Goal: Information Seeking & Learning: Learn about a topic

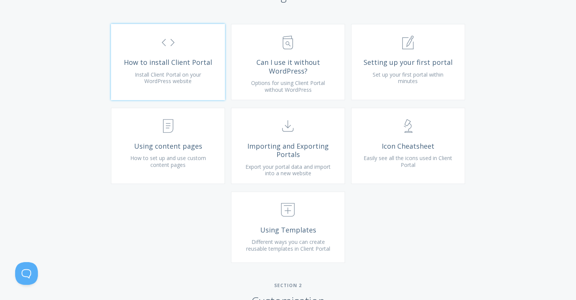
scroll to position [341, 0]
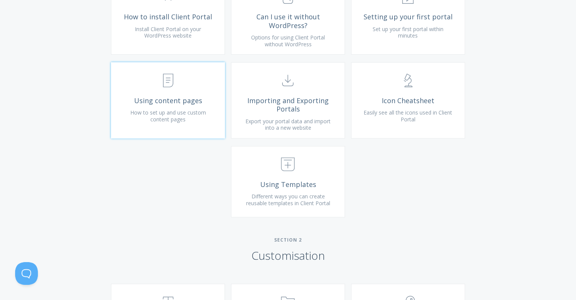
click at [186, 105] on span "Using content pages" at bounding box center [168, 100] width 91 height 9
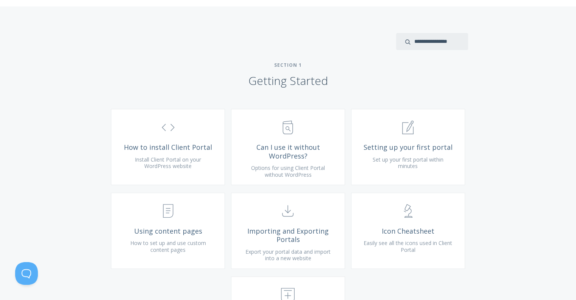
scroll to position [303, 0]
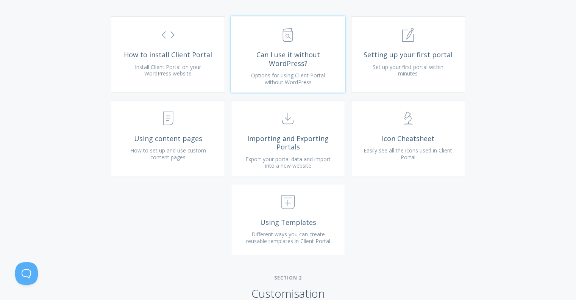
click at [281, 42] on icon ".st0{fill:none;stroke:#000000;stroke-width:2;stroke-miterlimit:10;} Untitled-13" at bounding box center [288, 35] width 14 height 14
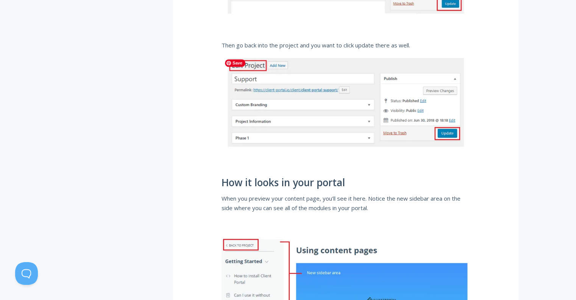
scroll to position [909, 0]
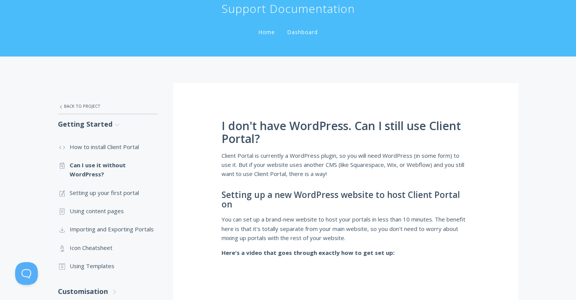
scroll to position [152, 0]
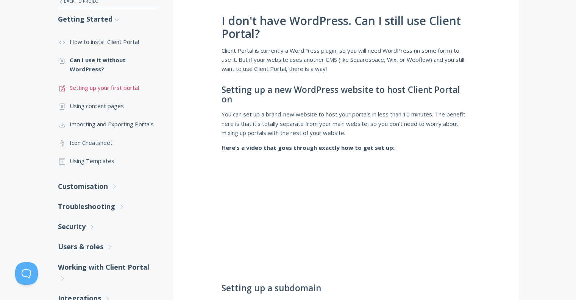
click at [123, 89] on link ".st0{fill:none;stroke:#000000;stroke-width:2;stroke-miterlimit:10;} 1. General …" at bounding box center [108, 87] width 100 height 18
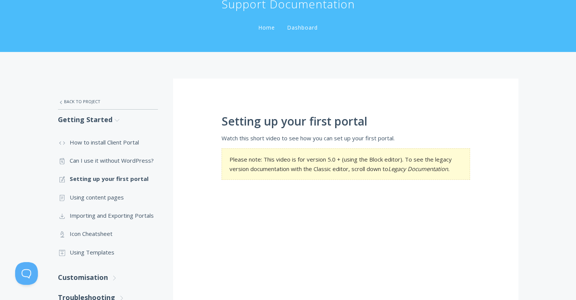
scroll to position [152, 0]
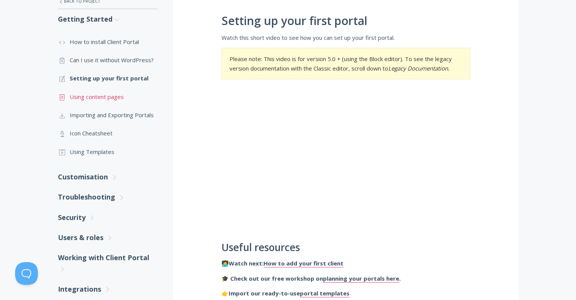
click at [112, 98] on link ".st0{fill:none;stroke:#000000;stroke-width:2;stroke-miterlimit:10;} Untitled-15…" at bounding box center [108, 97] width 100 height 18
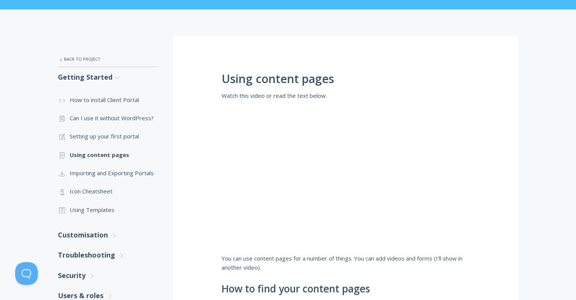
scroll to position [48, 0]
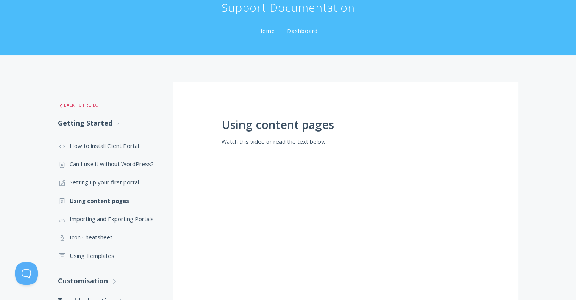
click at [85, 104] on link ".st0{fill:none;stroke:#000000;stroke-width:2;stroke-miterlimit:10;} Untitled-27…" at bounding box center [108, 105] width 100 height 16
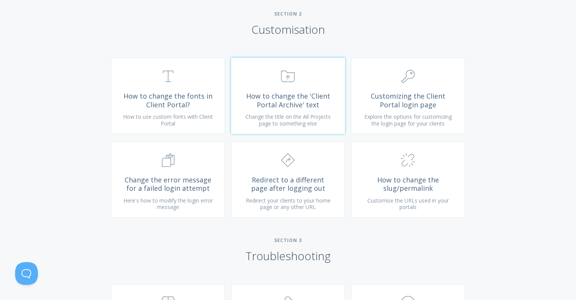
scroll to position [568, 0]
click at [191, 106] on span "How to change the fonts in Client Portal?" at bounding box center [168, 98] width 91 height 17
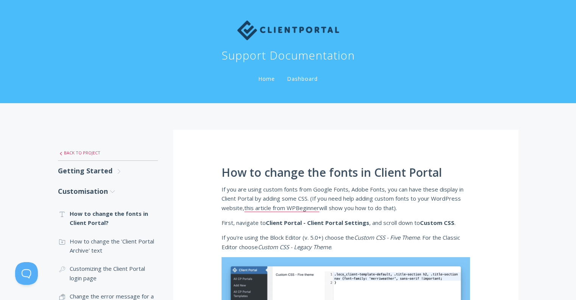
click at [81, 150] on link ".st0{fill:none;stroke:#000000;stroke-width:2;stroke-miterlimit:10;} Untitled-27…" at bounding box center [108, 153] width 100 height 16
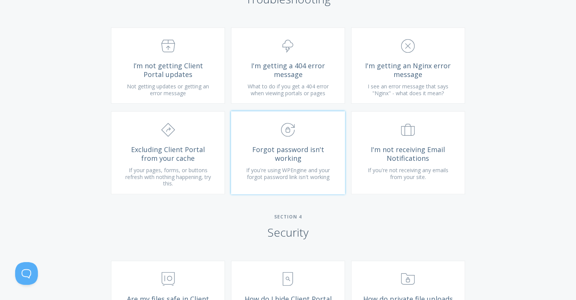
scroll to position [834, 0]
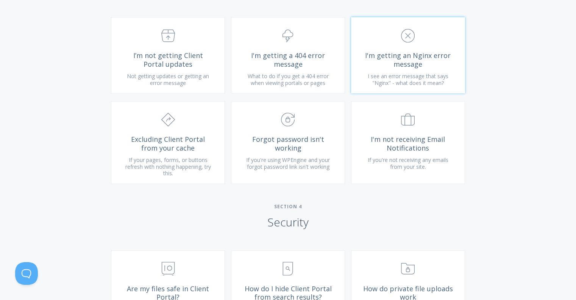
click at [379, 68] on span "I'm getting an Nginx error message" at bounding box center [408, 59] width 91 height 17
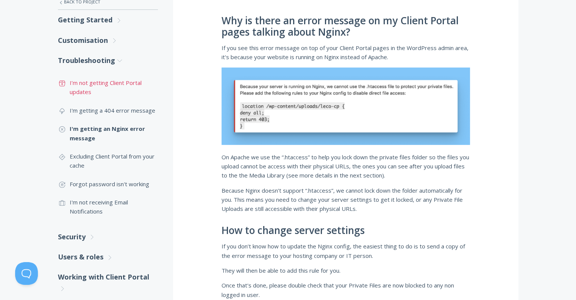
scroll to position [152, 0]
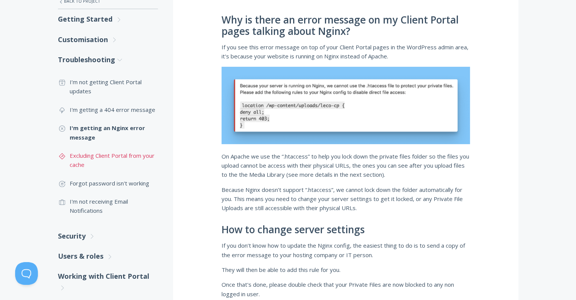
click at [127, 154] on link ".st0{fill:none;stroke:#000000;stroke-width:2;stroke-miterlimit:10;} Untitled-24…" at bounding box center [108, 160] width 100 height 28
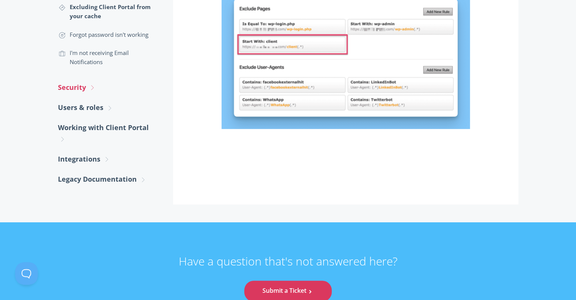
scroll to position [303, 0]
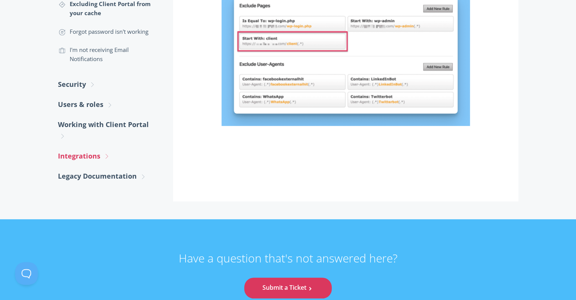
click at [94, 161] on link "Integrations .st0{fill:none;stroke:#000000;stroke-width:2;stroke-miterlimit:10;…" at bounding box center [108, 156] width 100 height 20
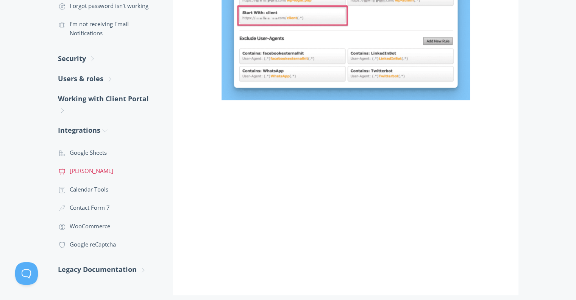
scroll to position [341, 0]
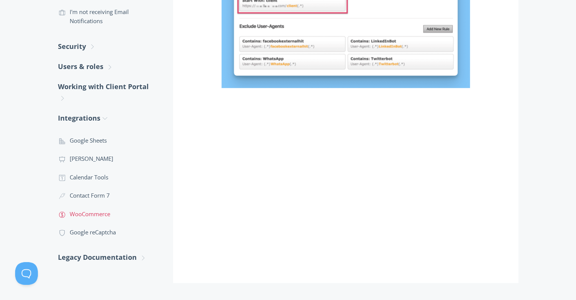
click at [104, 212] on link ".st0{fill:none;stroke:#000000;stroke-width:2;stroke-miterlimit:10;} Financial W…" at bounding box center [108, 214] width 100 height 18
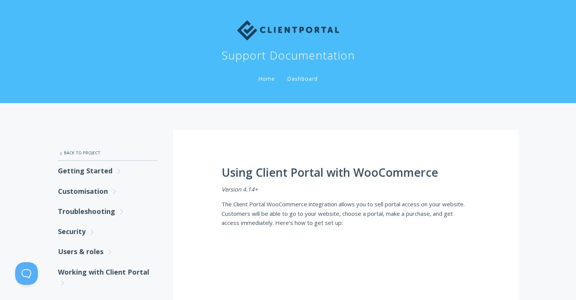
click at [264, 79] on link "Home" at bounding box center [267, 78] width 20 height 7
click at [82, 152] on link ".st0{fill:none;stroke:#000000;stroke-width:2;stroke-miterlimit:10;} Untitled-27…" at bounding box center [108, 153] width 100 height 16
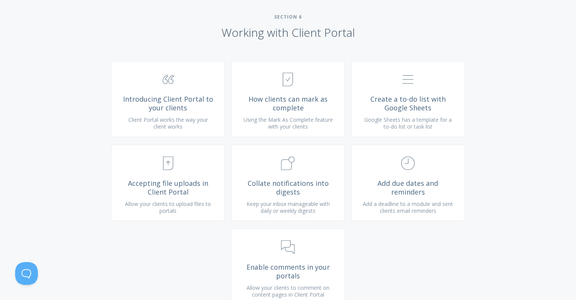
scroll to position [1326, 0]
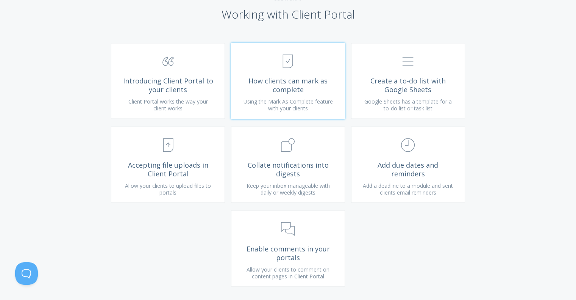
click at [296, 107] on span "Using the Mark As Complete feature with your clients" at bounding box center [287, 105] width 89 height 14
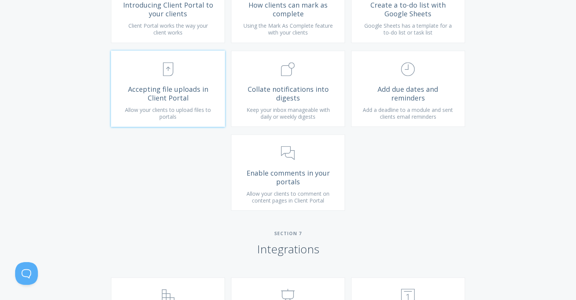
click at [205, 127] on link ".st0{fill:none;stroke:#000000;stroke-width:2;stroke-miterlimit:10;} Untitled-15…" at bounding box center [168, 88] width 114 height 76
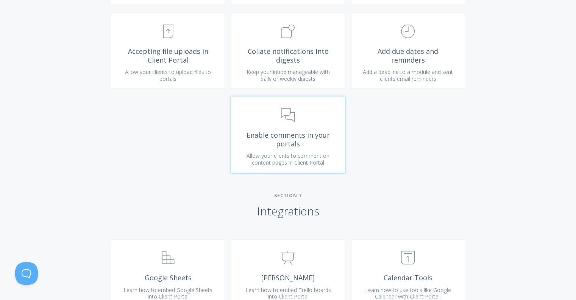
scroll to position [1364, 0]
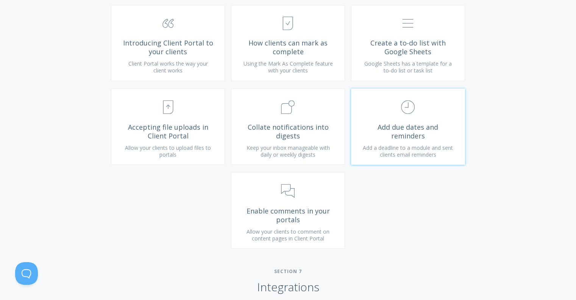
click at [405, 139] on span "Add due dates and reminders" at bounding box center [408, 130] width 91 height 17
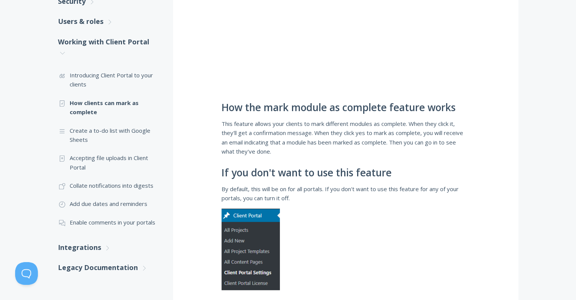
scroll to position [227, 0]
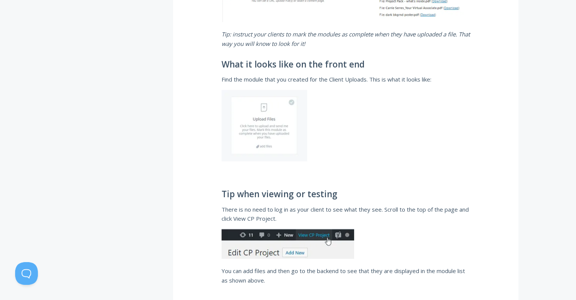
scroll to position [720, 0]
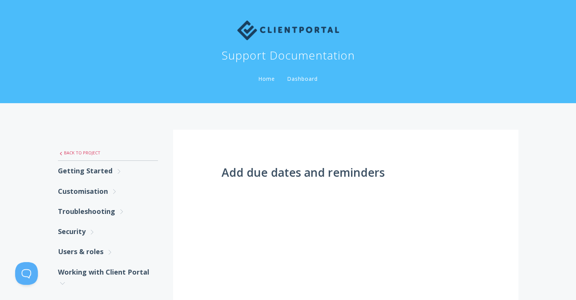
click at [86, 153] on link ".st0{fill:none;stroke:#000000;stroke-width:2;stroke-miterlimit:10;} Untitled-27…" at bounding box center [108, 153] width 100 height 16
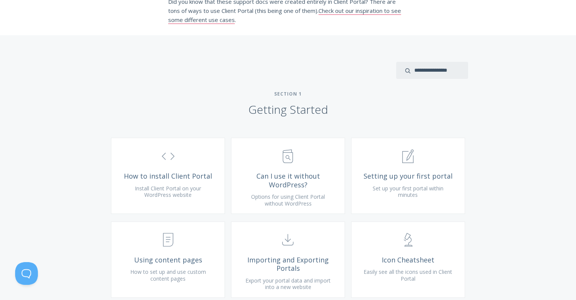
scroll to position [189, 0]
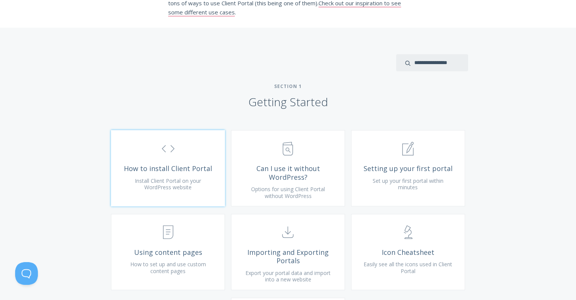
click at [152, 184] on link ".st0{fill:none;stroke:#000000;stroke-width:2;stroke-miterlimit:10;} Untitled-16…" at bounding box center [168, 168] width 114 height 76
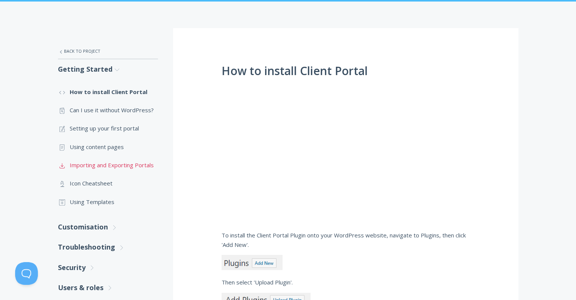
scroll to position [114, 0]
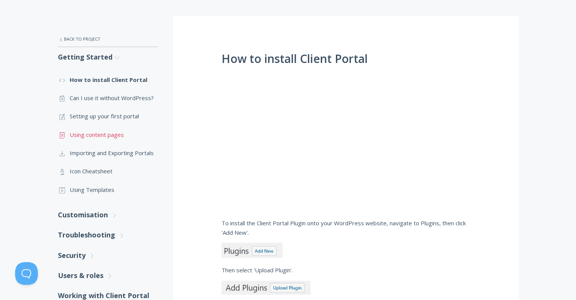
click at [114, 139] on link ".st0{fill:none;stroke:#000000;stroke-width:2;stroke-miterlimit:10;} Untitled-15…" at bounding box center [108, 134] width 100 height 18
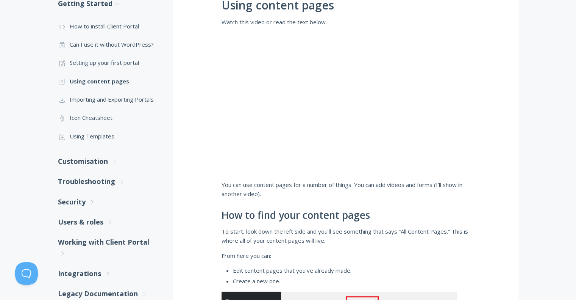
scroll to position [152, 0]
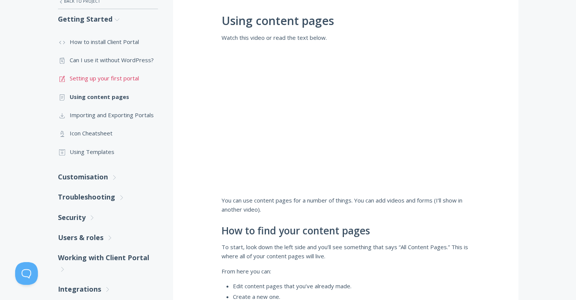
click at [93, 80] on link ".st0{fill:none;stroke:#000000;stroke-width:2;stroke-miterlimit:10;} 1. General …" at bounding box center [108, 78] width 100 height 18
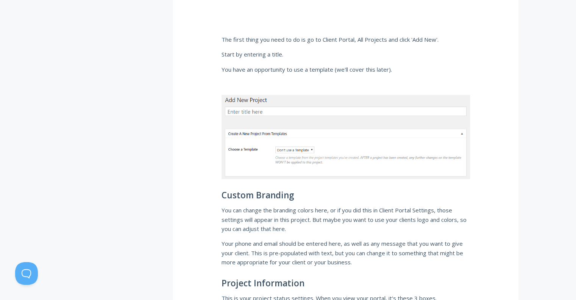
scroll to position [530, 0]
